Goal: Task Accomplishment & Management: Use online tool/utility

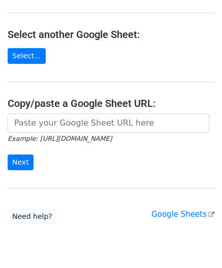
scroll to position [101, 0]
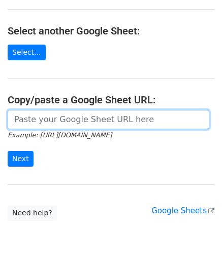
click at [53, 117] on input "url" at bounding box center [108, 119] width 201 height 19
paste input "[URL][DOMAIN_NAME]"
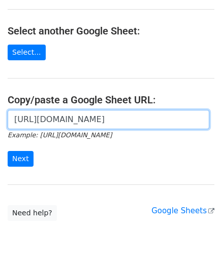
scroll to position [0, 214]
type input "[URL][DOMAIN_NAME]"
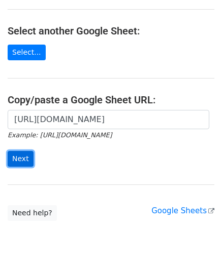
click at [22, 159] on input "Next" at bounding box center [21, 159] width 26 height 16
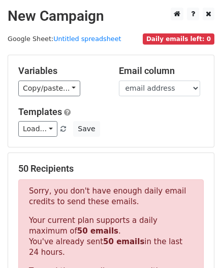
scroll to position [343, 0]
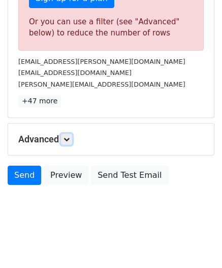
click at [70, 137] on icon at bounding box center [66, 140] width 6 height 6
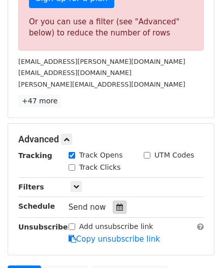
click at [116, 205] on icon at bounding box center [119, 207] width 7 height 7
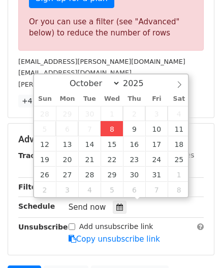
type input "[DATE] 12:00"
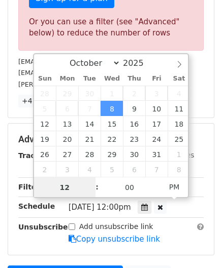
paste input "6"
type input "6"
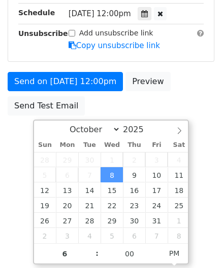
type input "[DATE] 18:00"
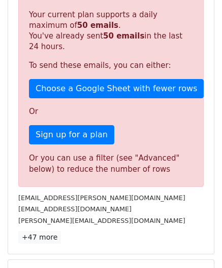
scroll to position [465, 0]
